Goal: Transaction & Acquisition: Book appointment/travel/reservation

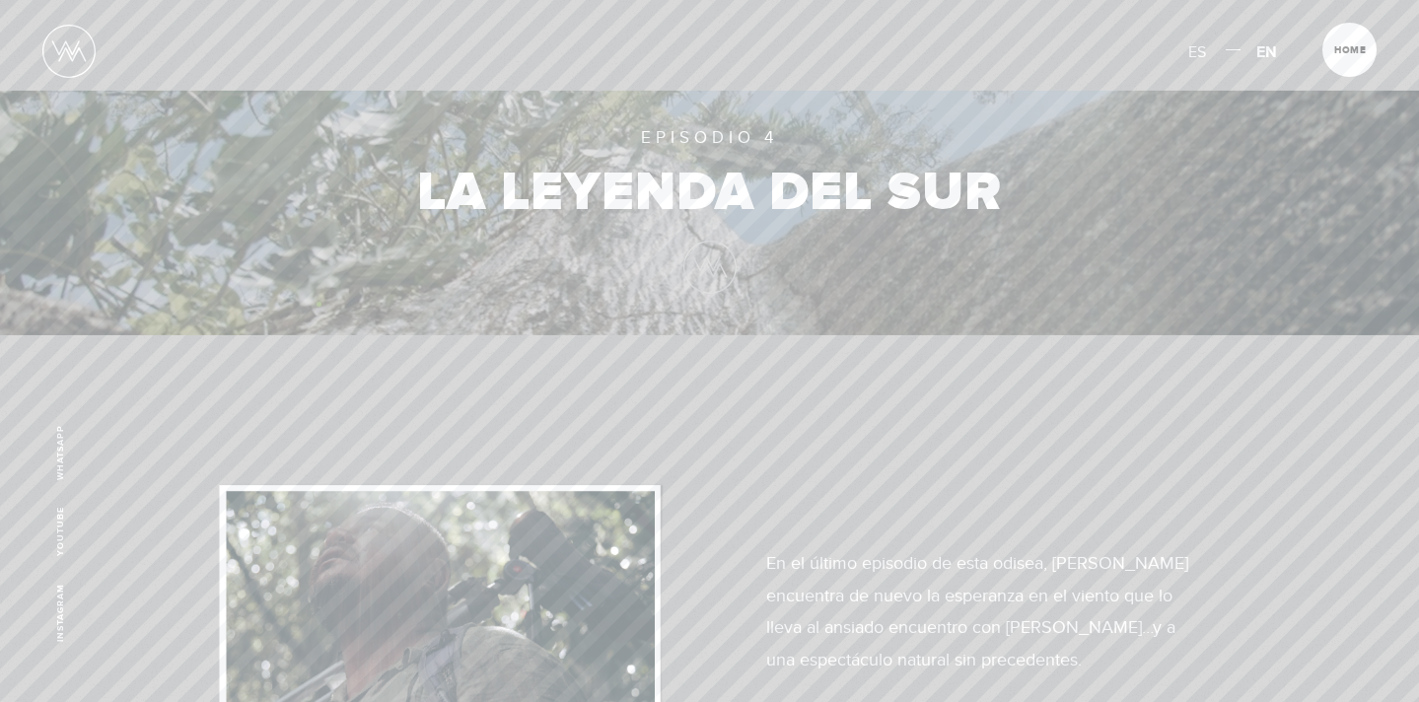
scroll to position [6747, 0]
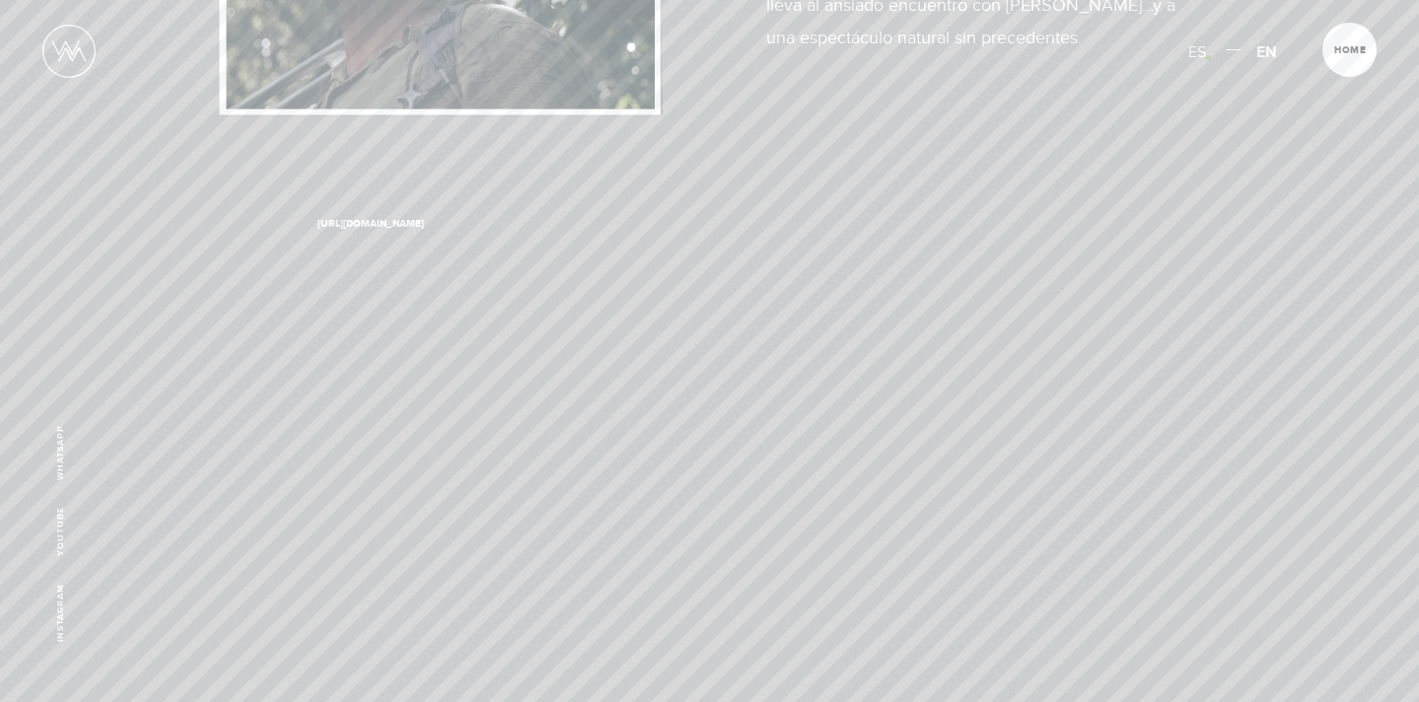
click at [1199, 50] on span "ES" at bounding box center [1197, 52] width 18 height 20
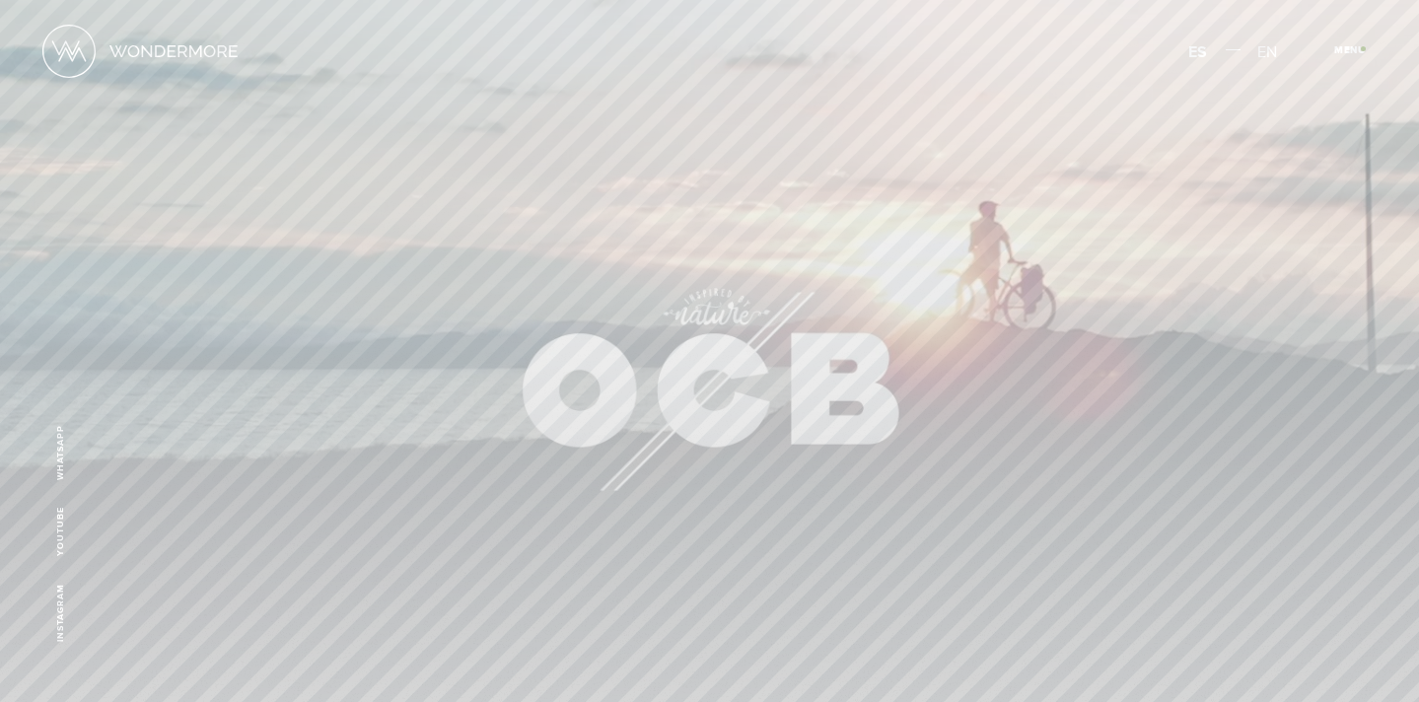
click at [1364, 46] on span "Cerrar" at bounding box center [1360, 55] width 66 height 21
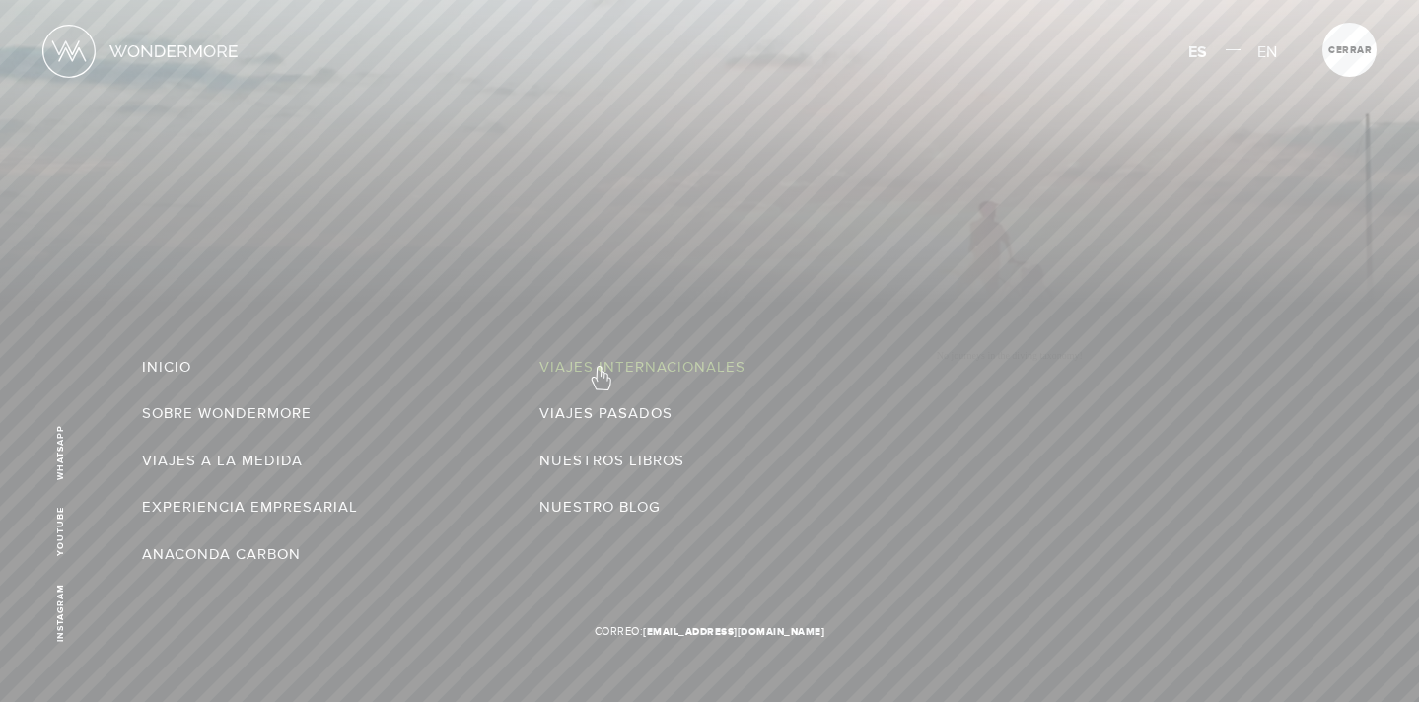
click at [600, 368] on link "Viajes Internacionales" at bounding box center [642, 367] width 206 height 32
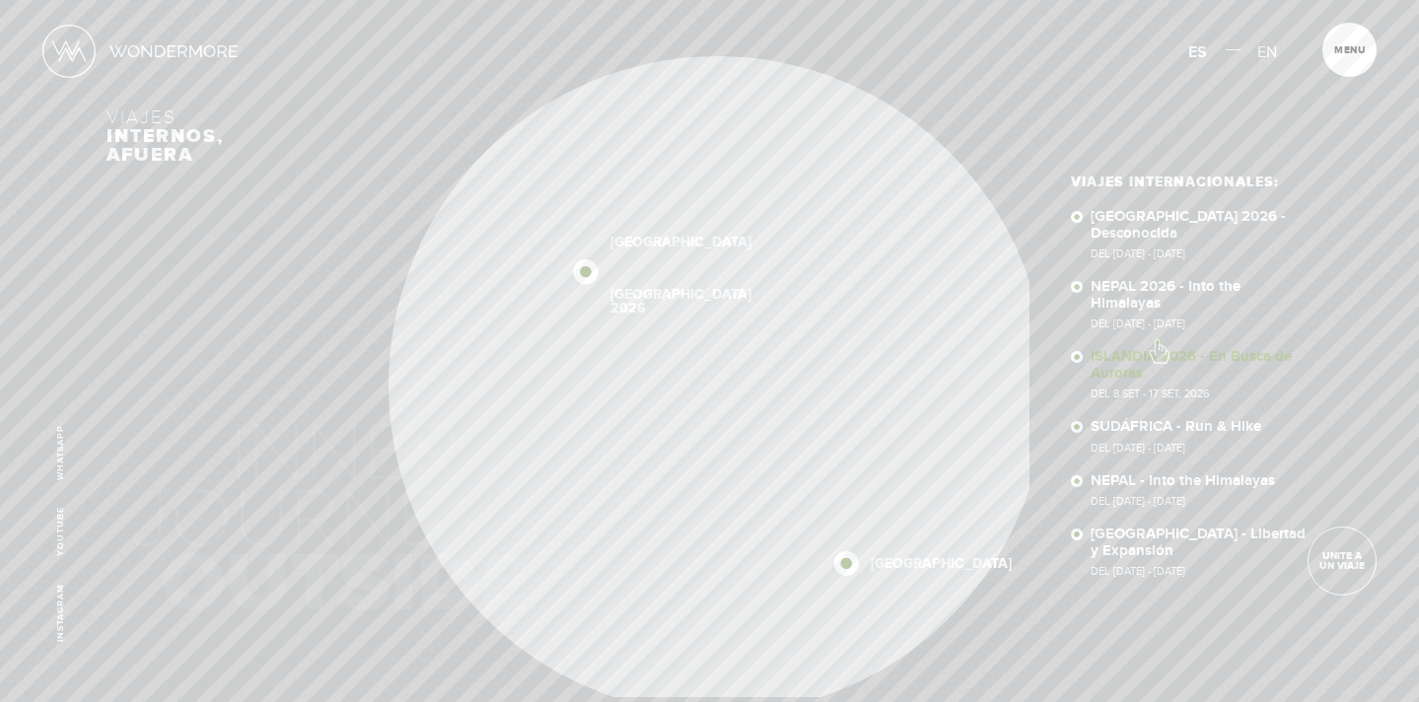
click at [1155, 349] on link "ISLANDIA 2026 - En Busca de Auroras Del 8 SET - 17 SET, 2026" at bounding box center [1202, 374] width 222 height 50
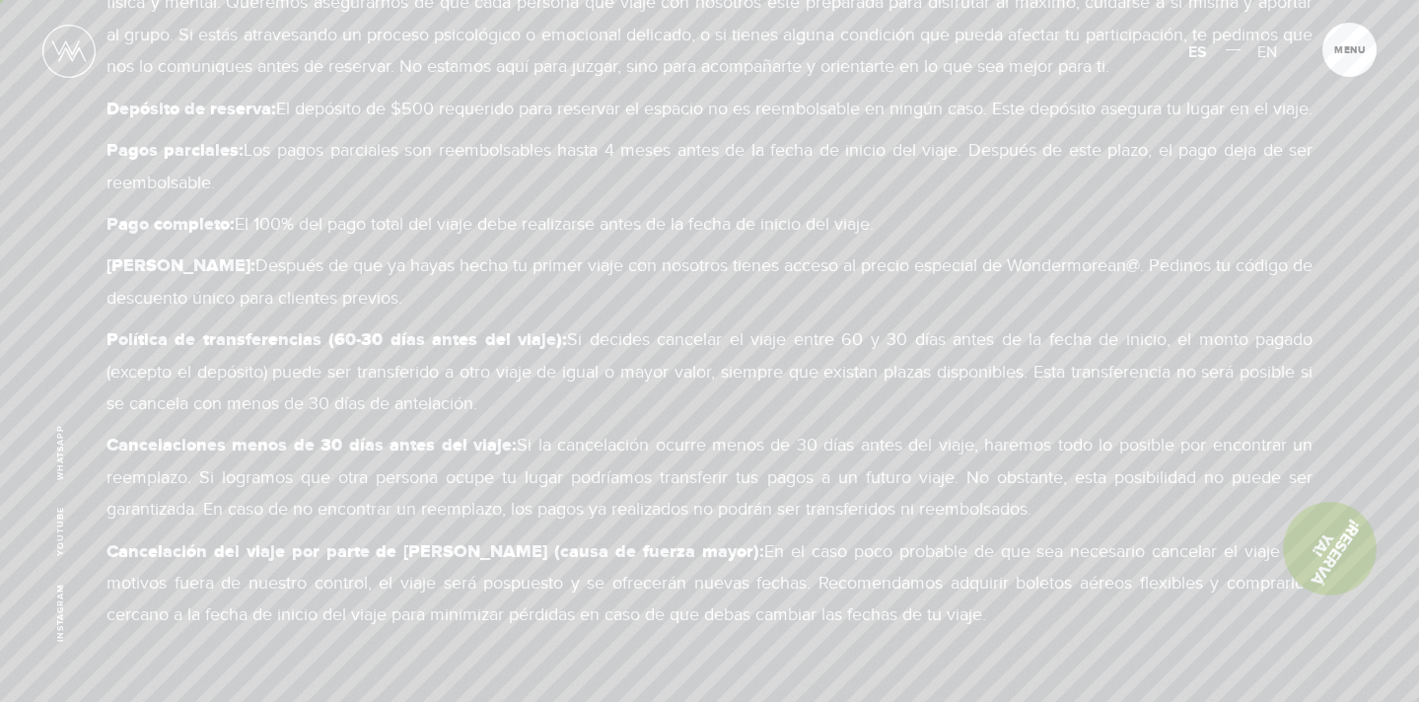
scroll to position [12658, 0]
